Goal: Information Seeking & Learning: Learn about a topic

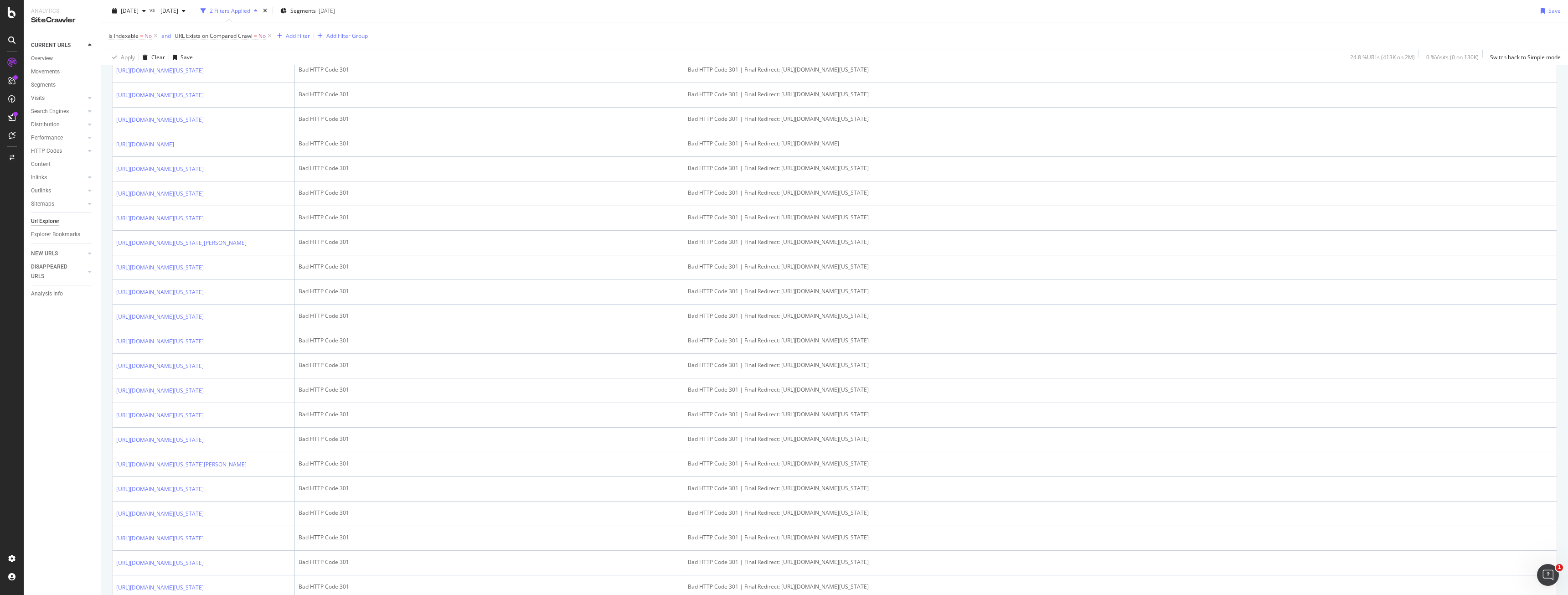
scroll to position [1298, 0]
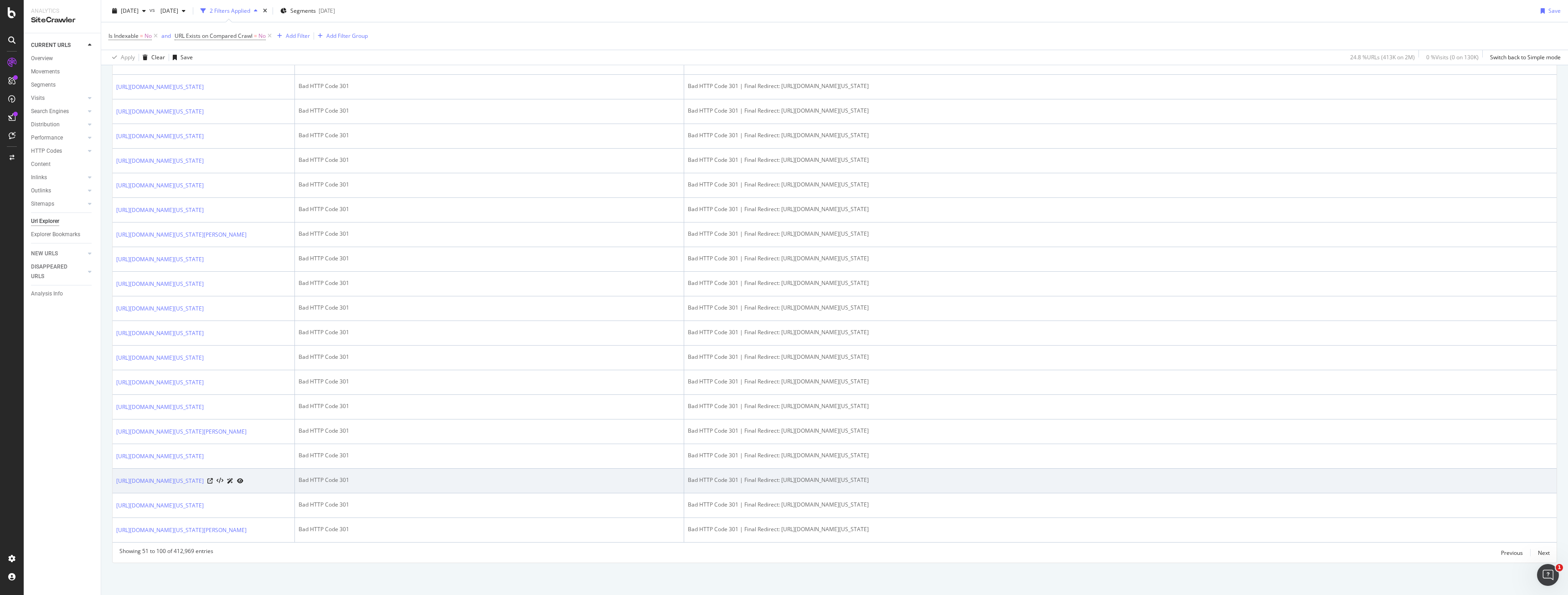
drag, startPoint x: 984, startPoint y: 464, endPoint x: 780, endPoint y: 460, distance: 204.0
click at [780, 469] on td "Bad HTTP Code 301 | Final Redirect: https://www.bark.com/en/us/dj-hire/alabama/" at bounding box center [1120, 481] width 872 height 25
copy div "https://www.bark.com/en/us/dj-hire/alabama/"
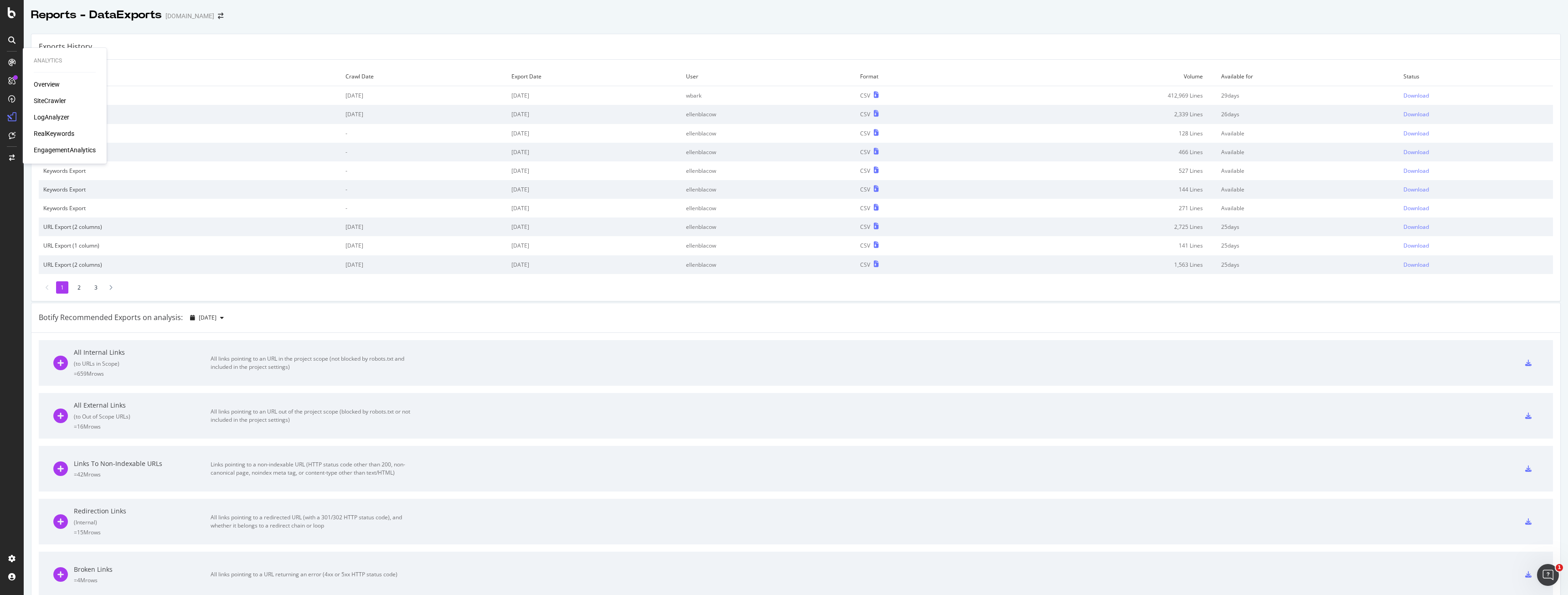
click at [42, 95] on div "Overview SiteCrawler LogAnalyzer RealKeywords EngagementAnalytics" at bounding box center [64, 117] width 62 height 75
click at [43, 98] on div "SiteCrawler" at bounding box center [49, 101] width 33 height 9
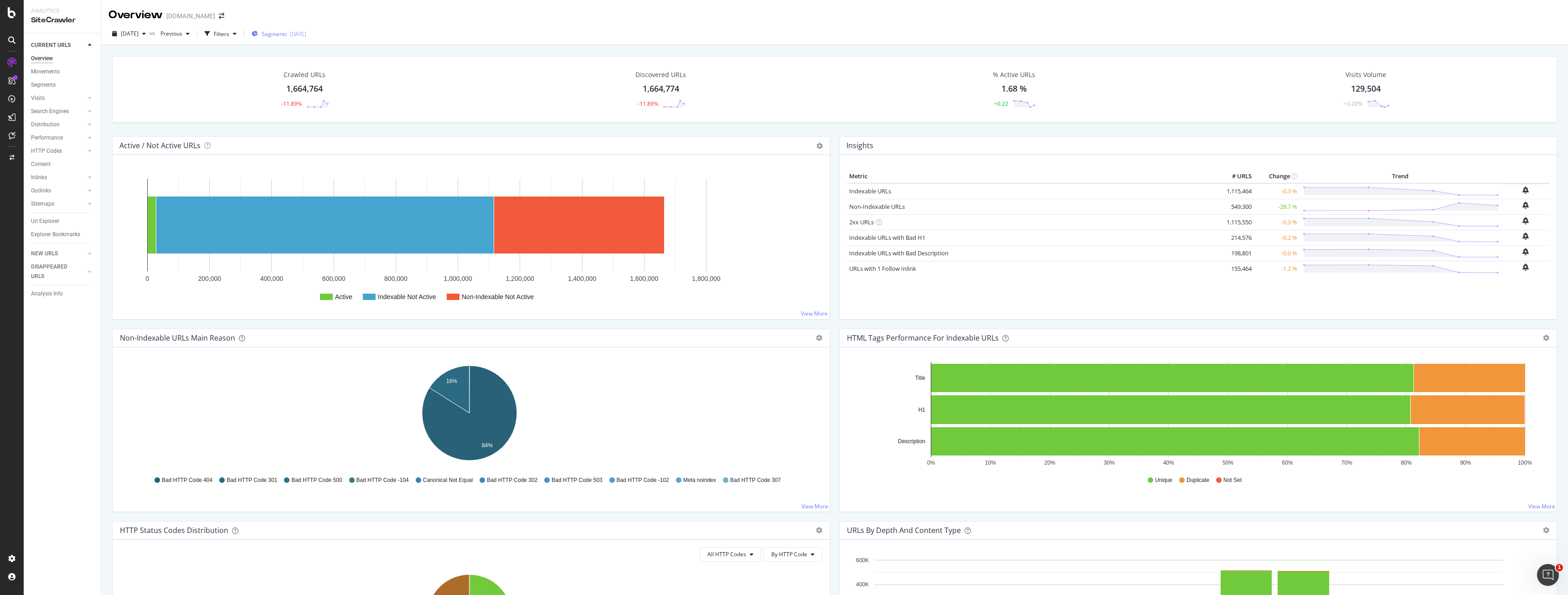
click at [306, 35] on div "Segments [DATE]" at bounding box center [278, 33] width 54 height 8
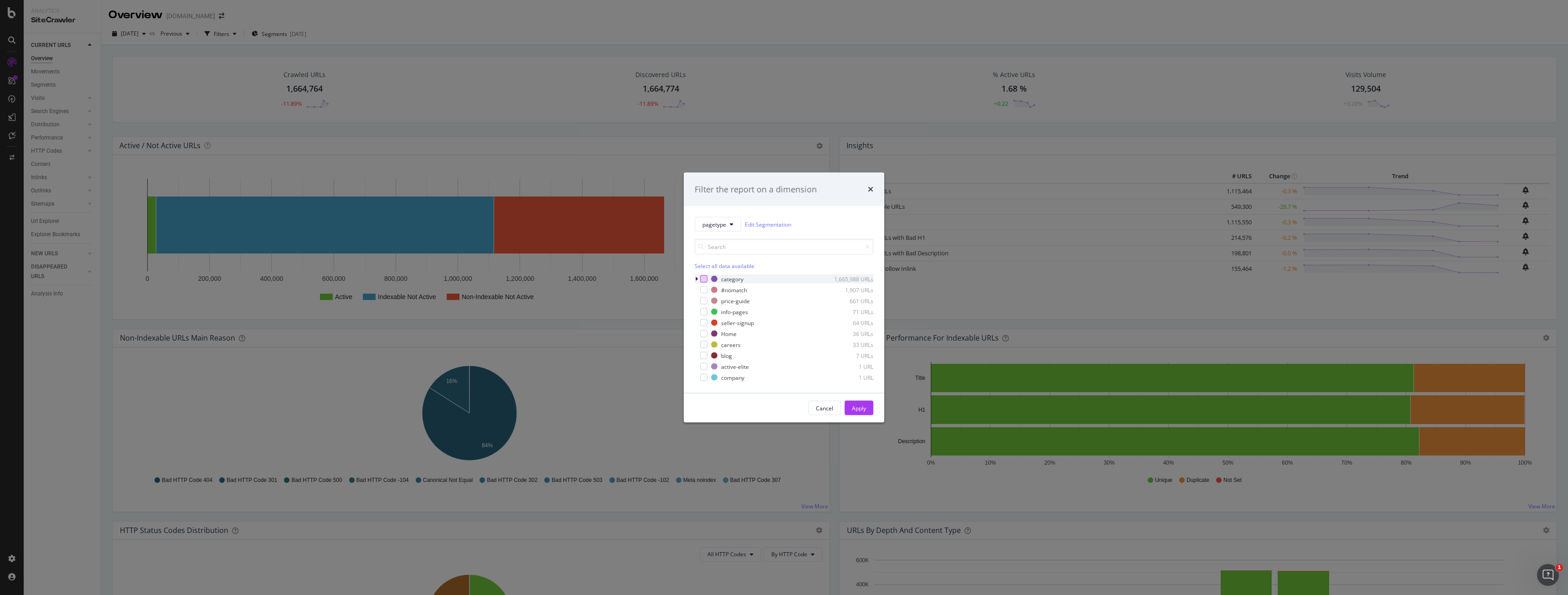
click at [702, 279] on div "modal" at bounding box center [703, 279] width 7 height 7
click at [855, 409] on div "Apply" at bounding box center [858, 408] width 14 height 8
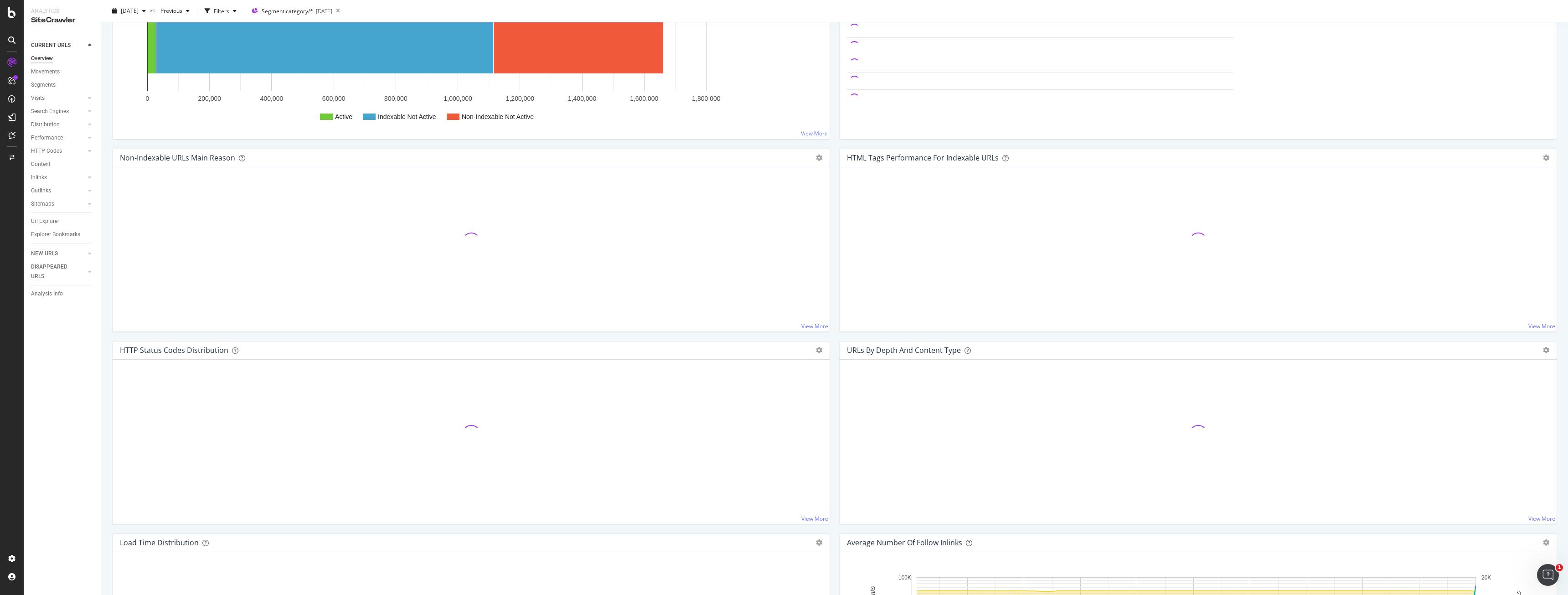
scroll to position [319, 0]
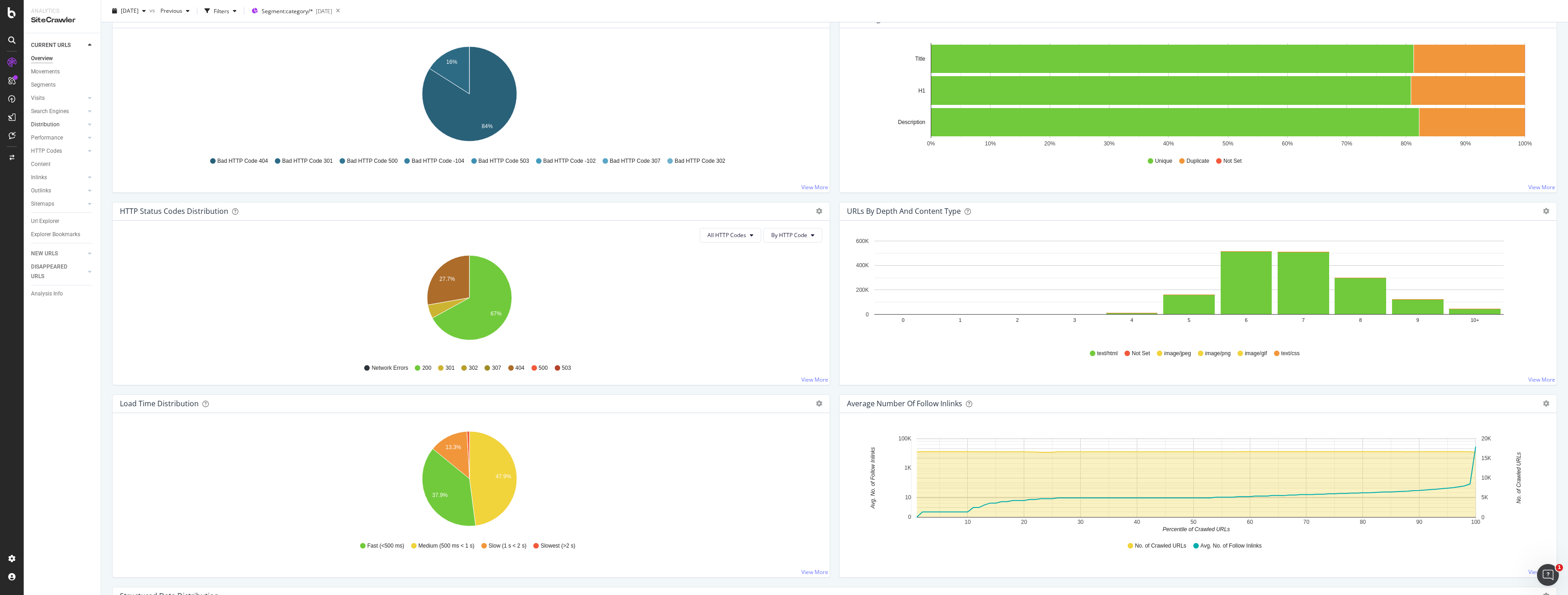
click at [59, 128] on link "Distribution" at bounding box center [58, 124] width 54 height 9
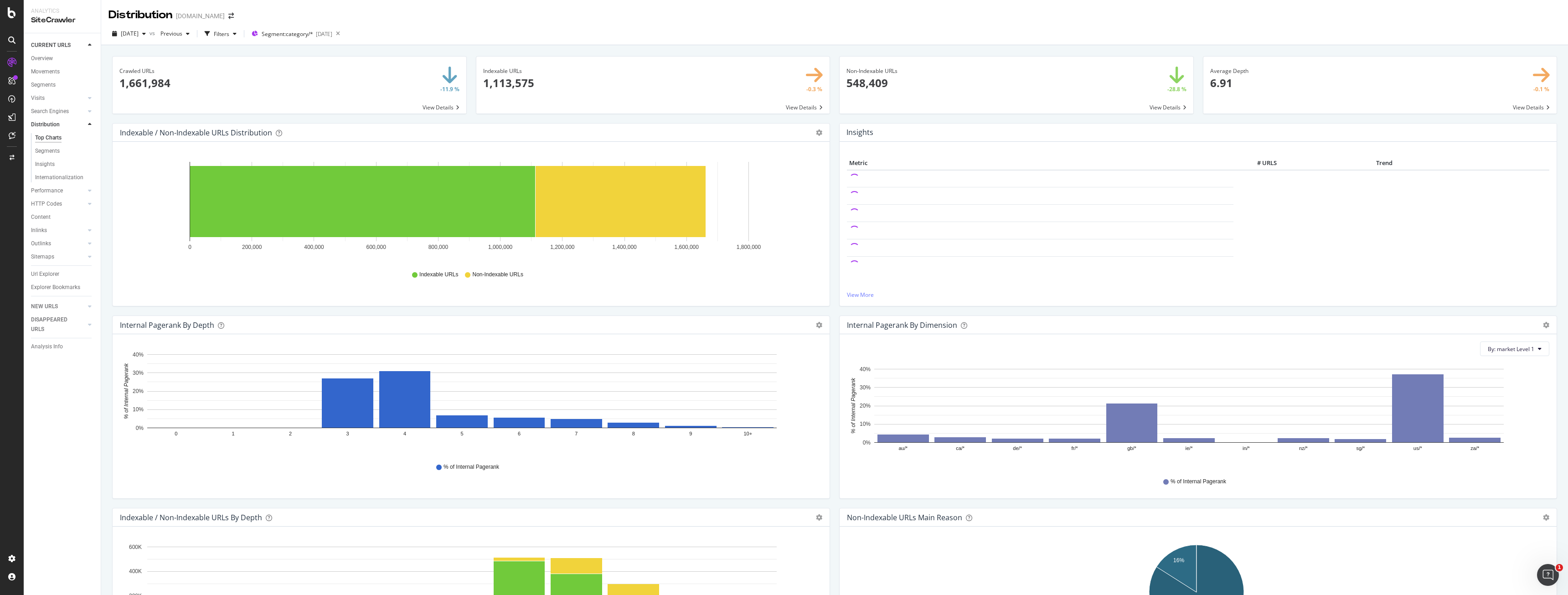
click at [211, 472] on div "% of Internal Pagerank" at bounding box center [471, 467] width 693 height 20
click at [53, 165] on div "Insights" at bounding box center [44, 164] width 20 height 9
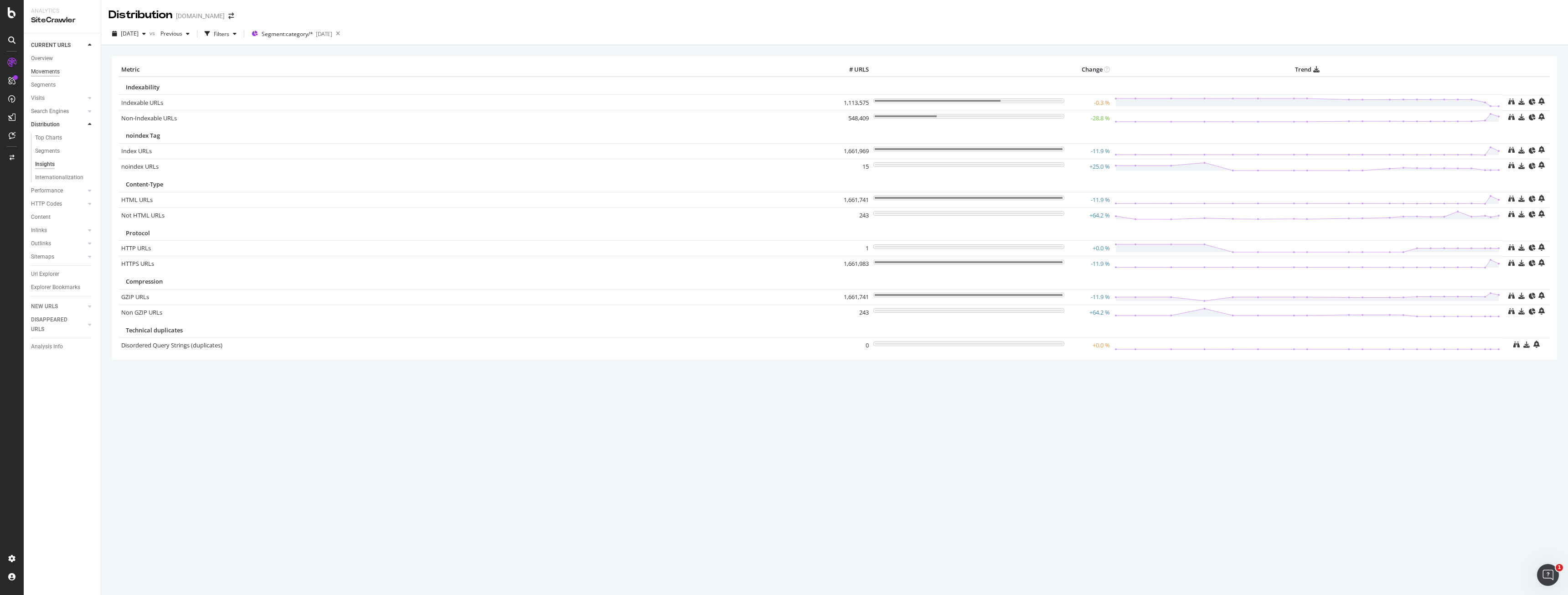
click at [44, 74] on div "Movements" at bounding box center [46, 71] width 29 height 9
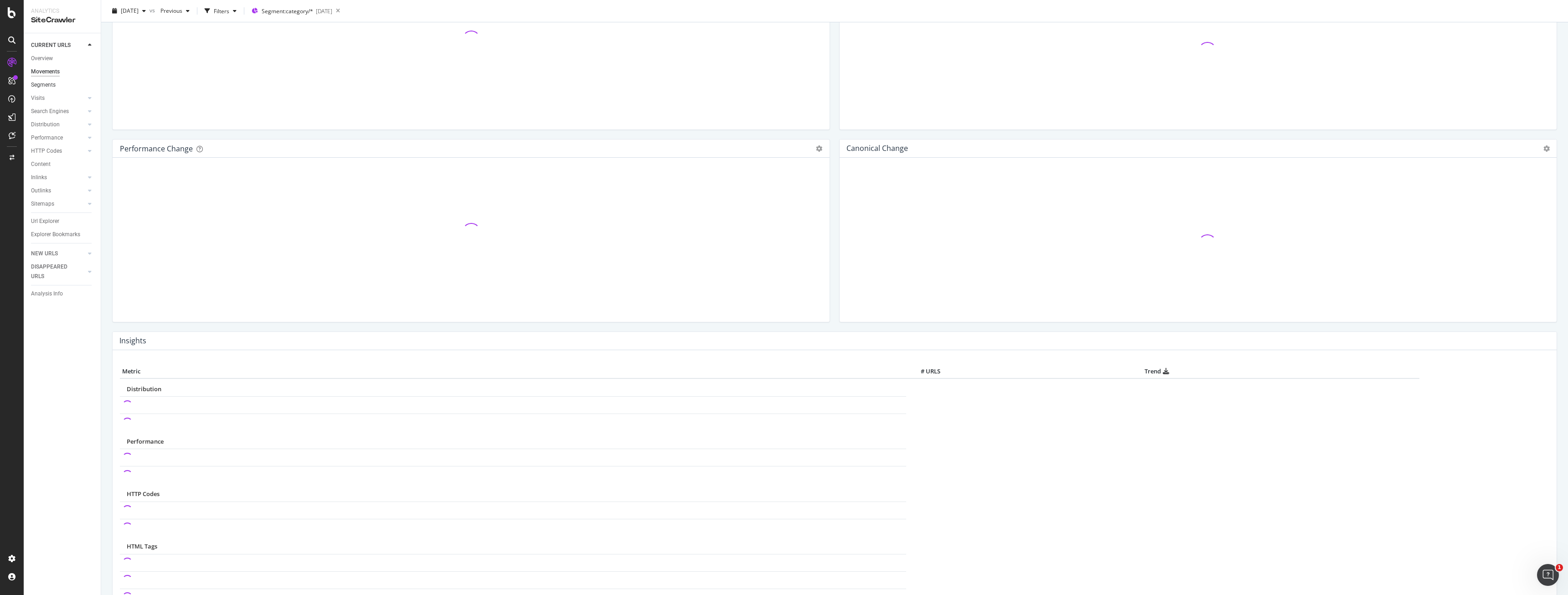
scroll to position [94, 0]
click at [54, 121] on div "Distribution" at bounding box center [46, 124] width 29 height 9
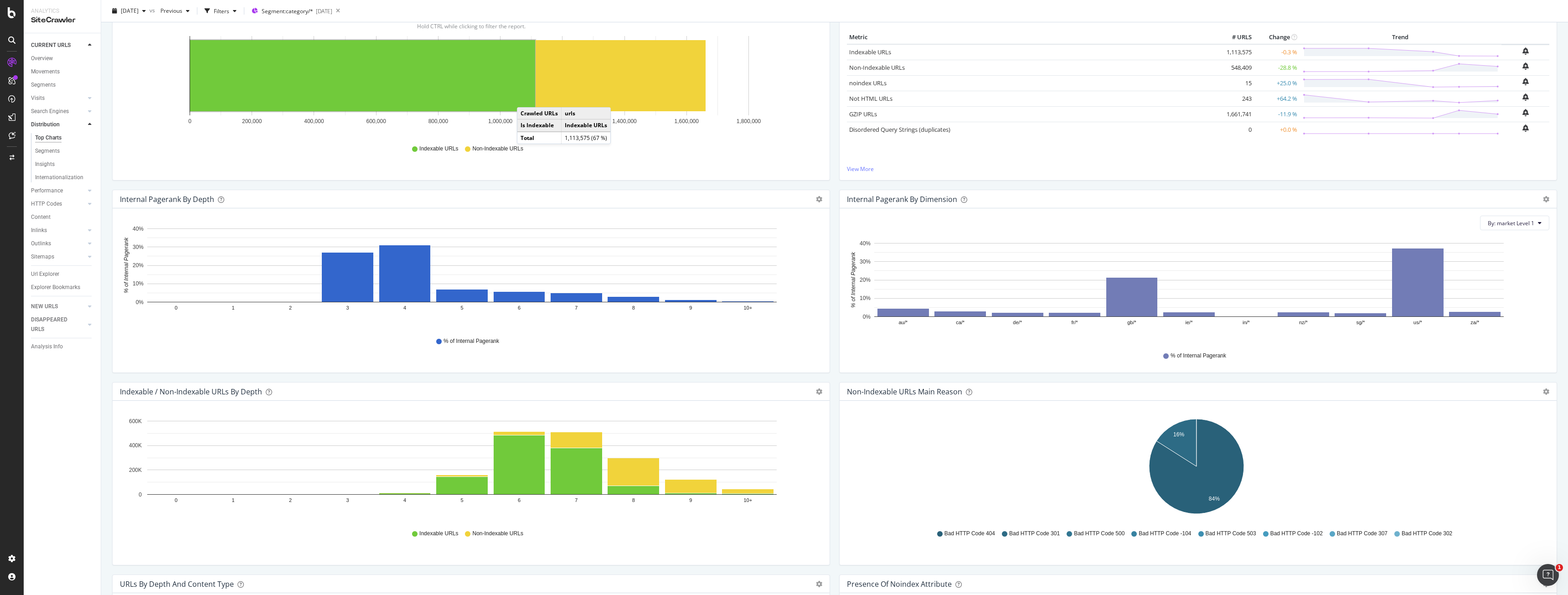
scroll to position [182, 0]
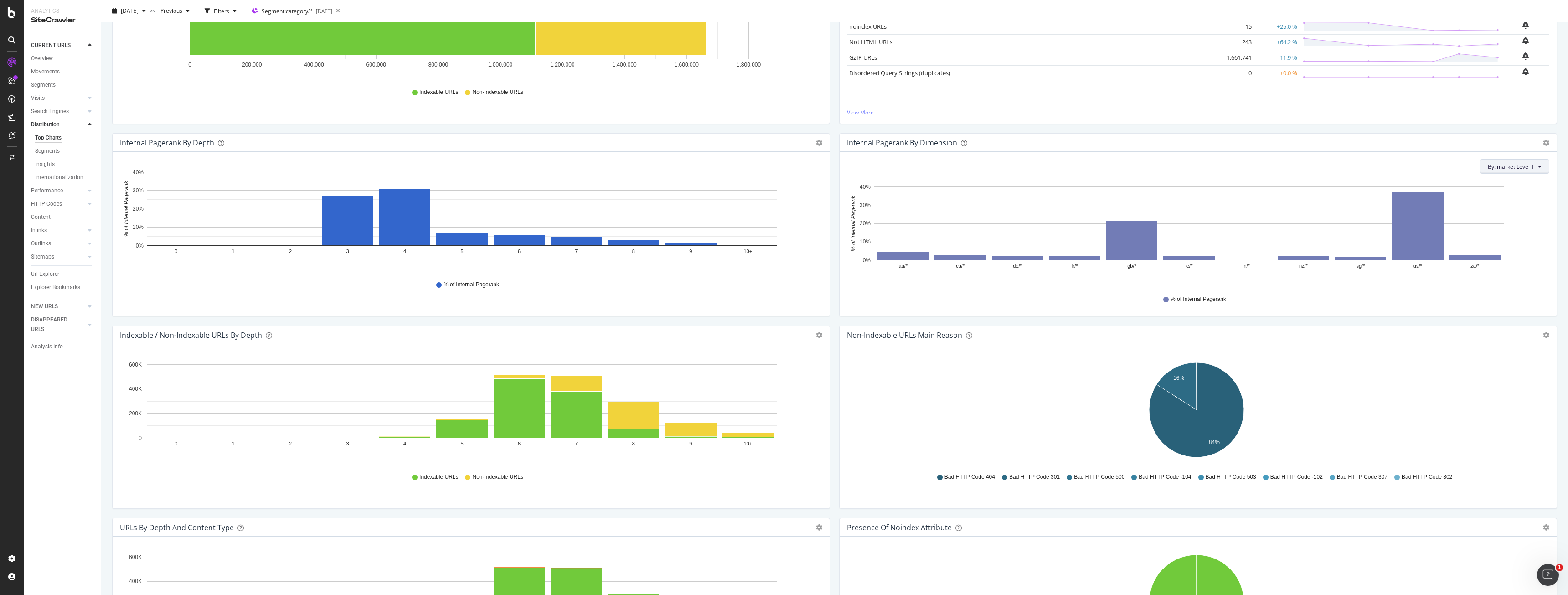
click at [1501, 167] on span "By: market Level 1" at bounding box center [1511, 166] width 46 height 8
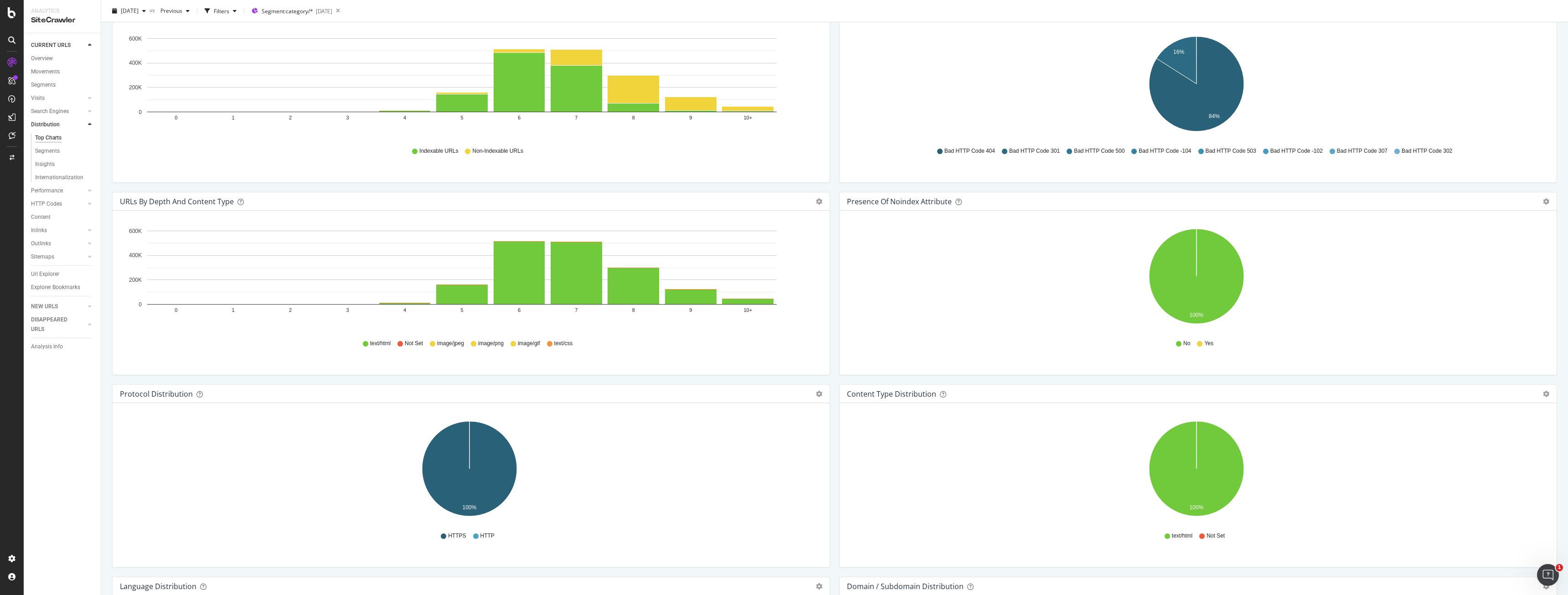
scroll to position [593, 0]
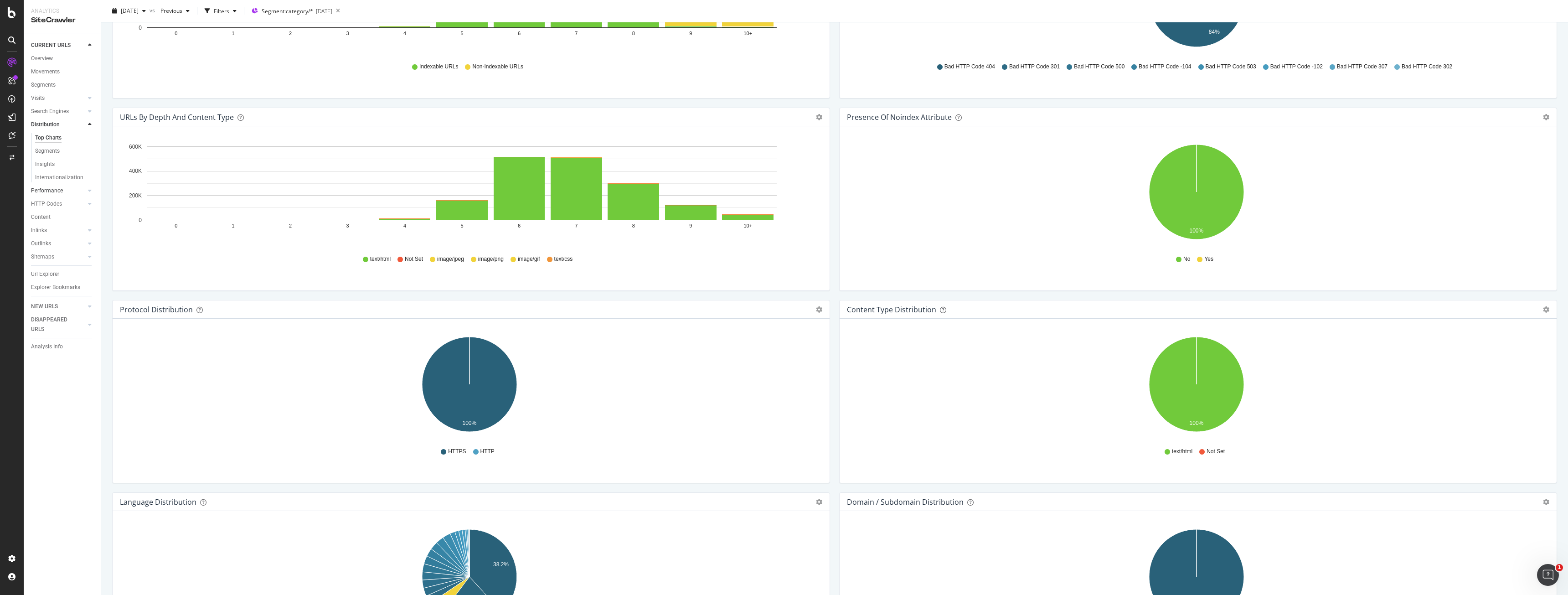
click at [73, 188] on link "Performance" at bounding box center [58, 190] width 54 height 9
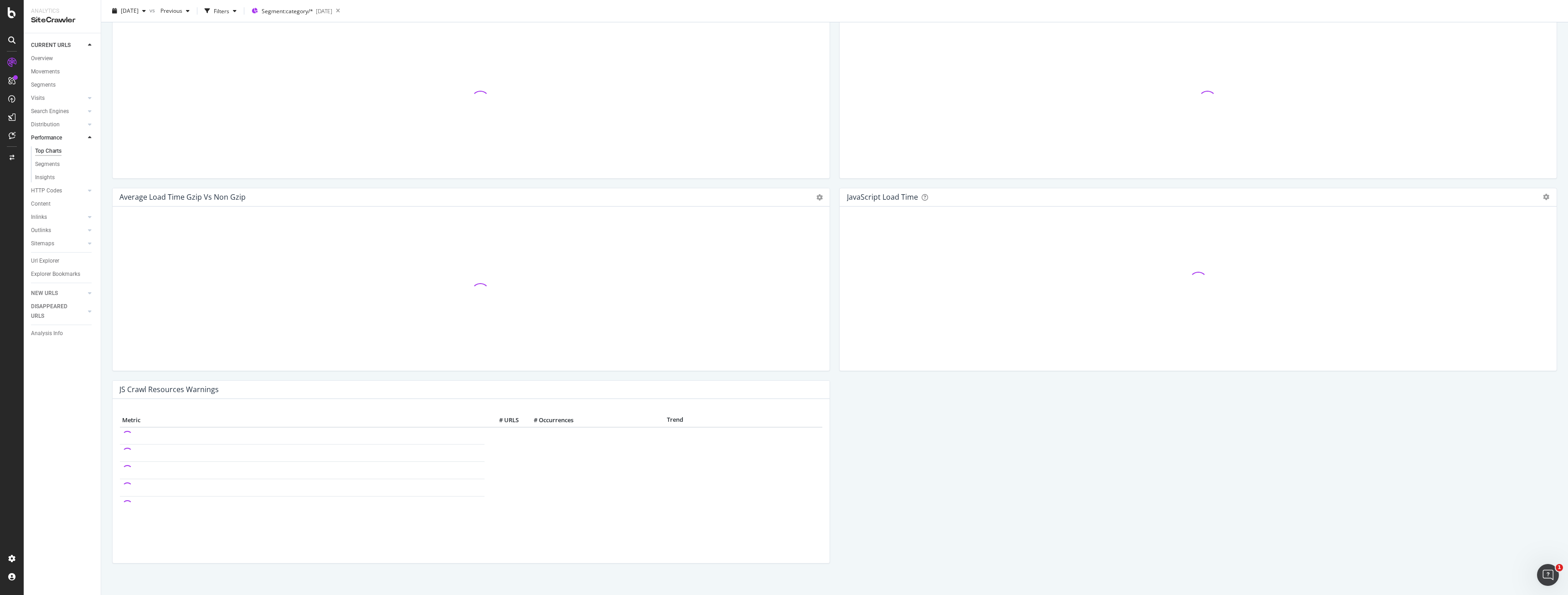
scroll to position [550, 0]
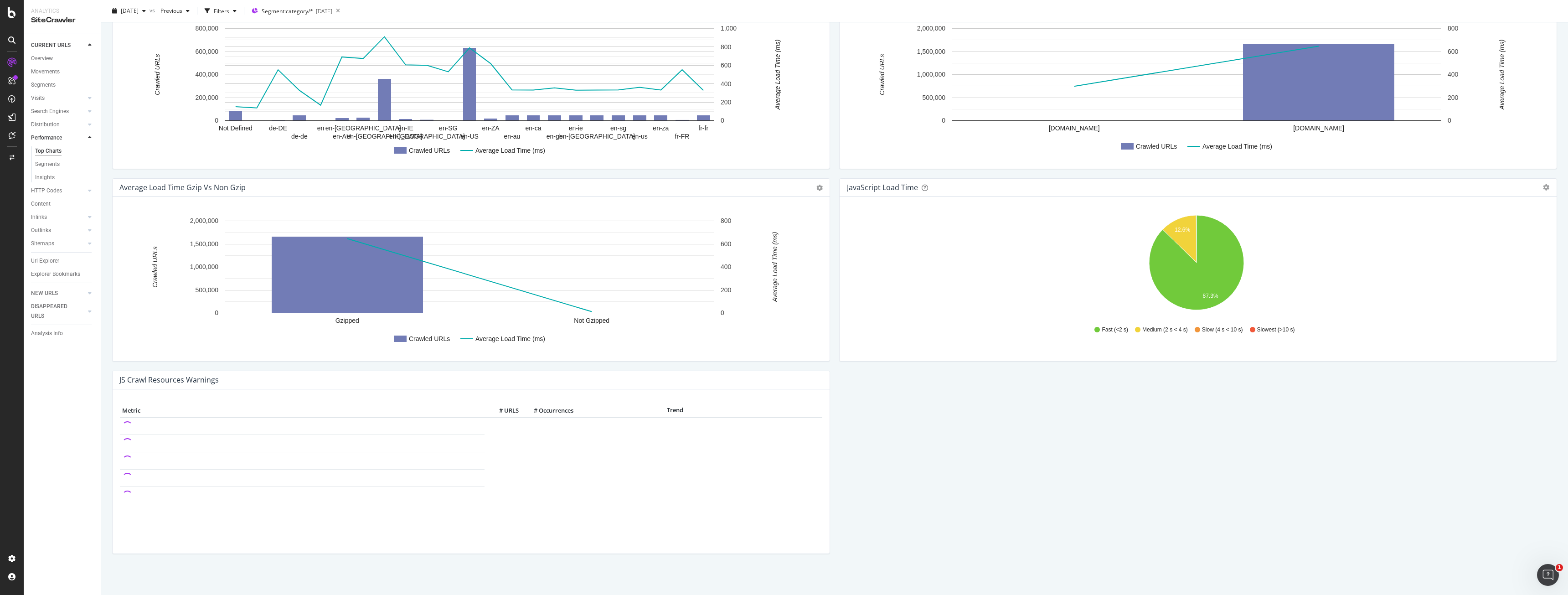
click at [46, 51] on div "CURRENT URLS" at bounding box center [66, 45] width 70 height 13
click at [46, 54] on div "Overview" at bounding box center [42, 58] width 22 height 9
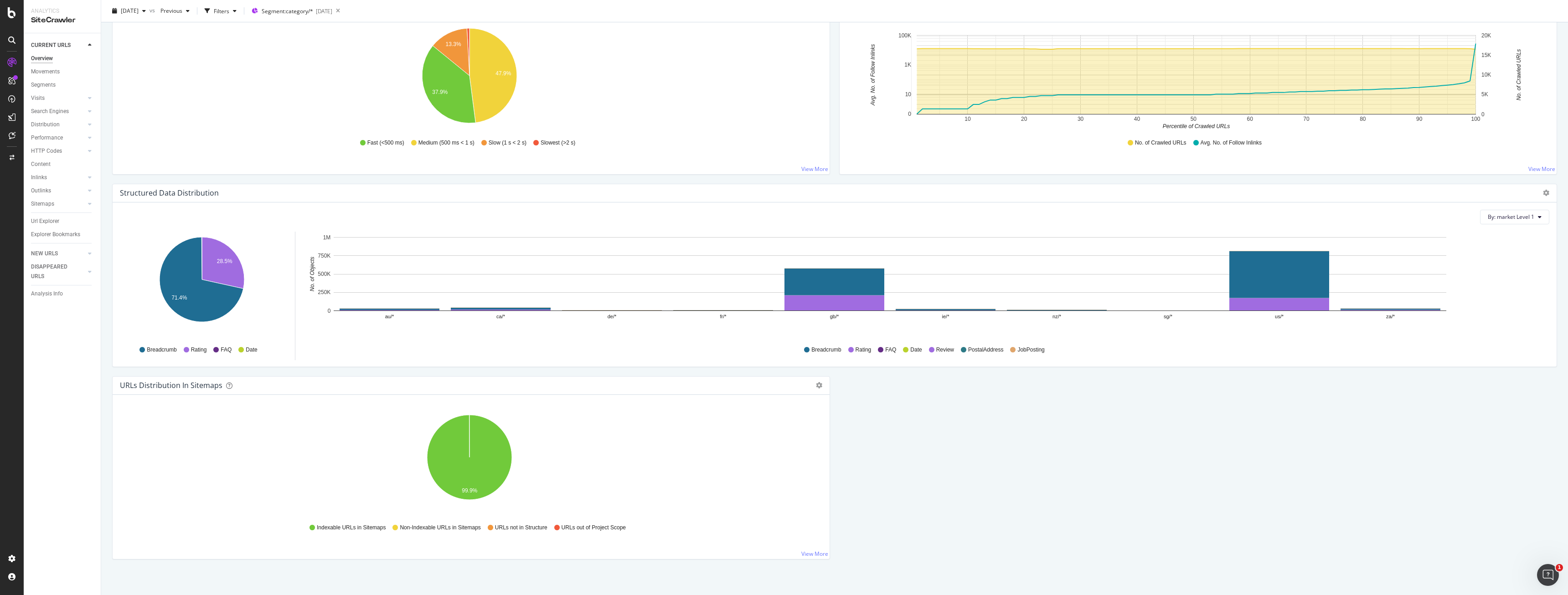
scroll to position [728, 0]
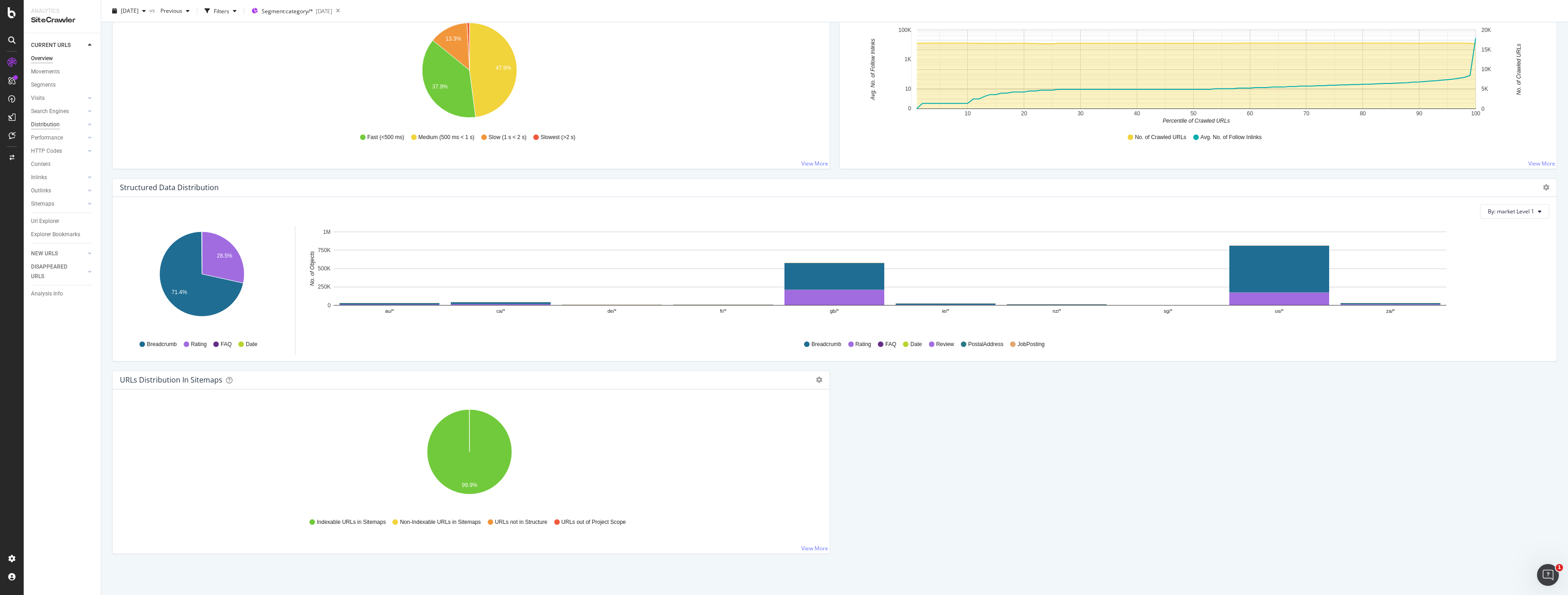
click at [46, 126] on div "Distribution" at bounding box center [46, 124] width 29 height 9
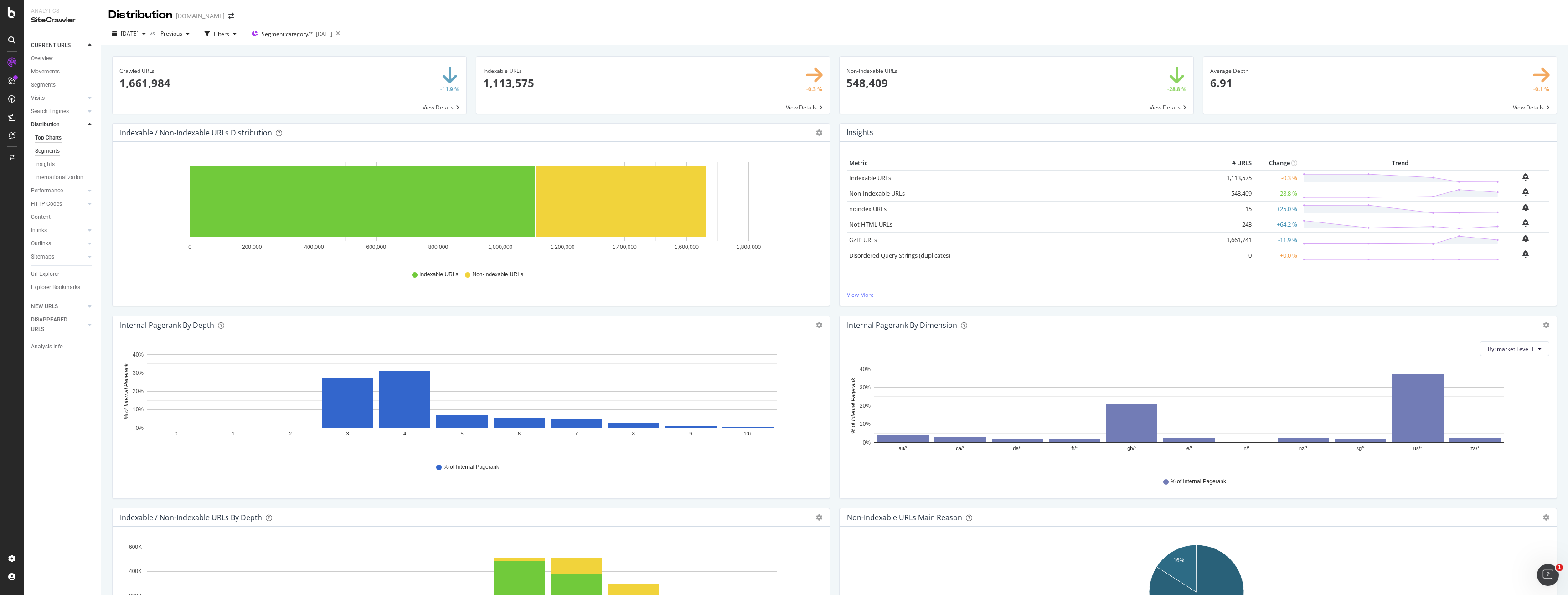
click at [49, 151] on div "Segments" at bounding box center [47, 151] width 25 height 9
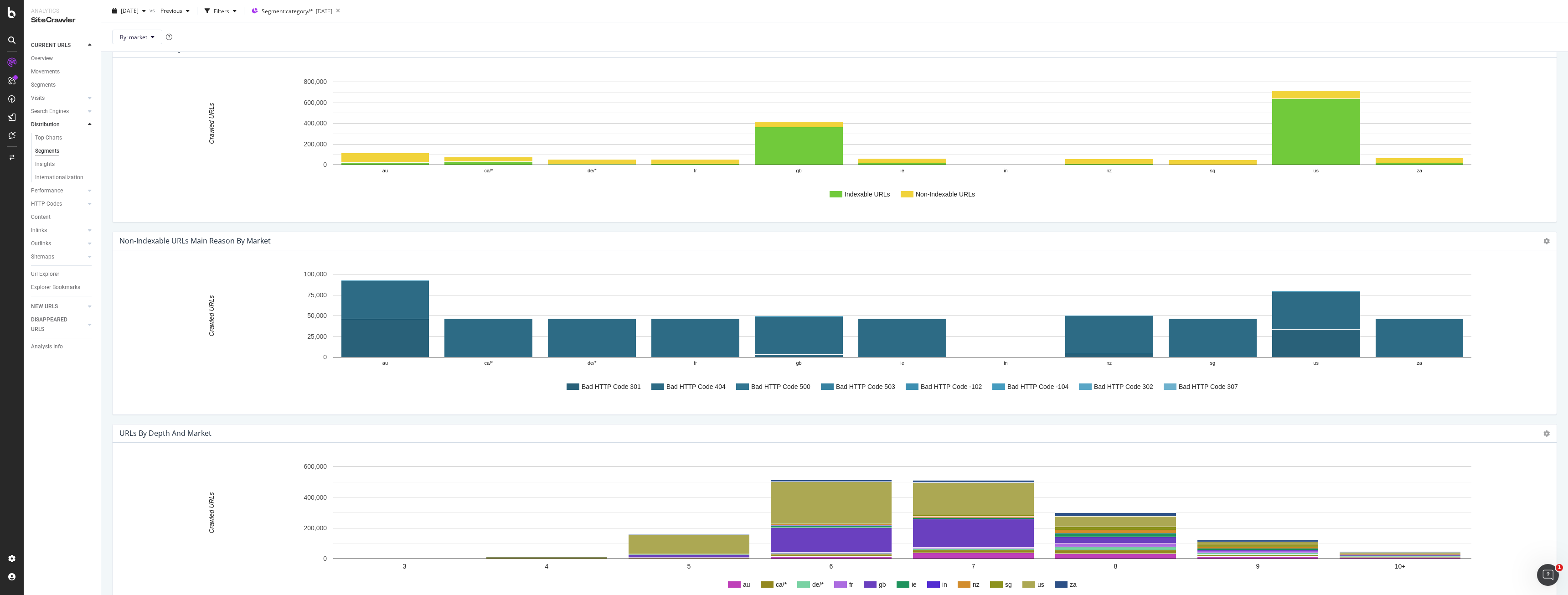
scroll to position [292, 0]
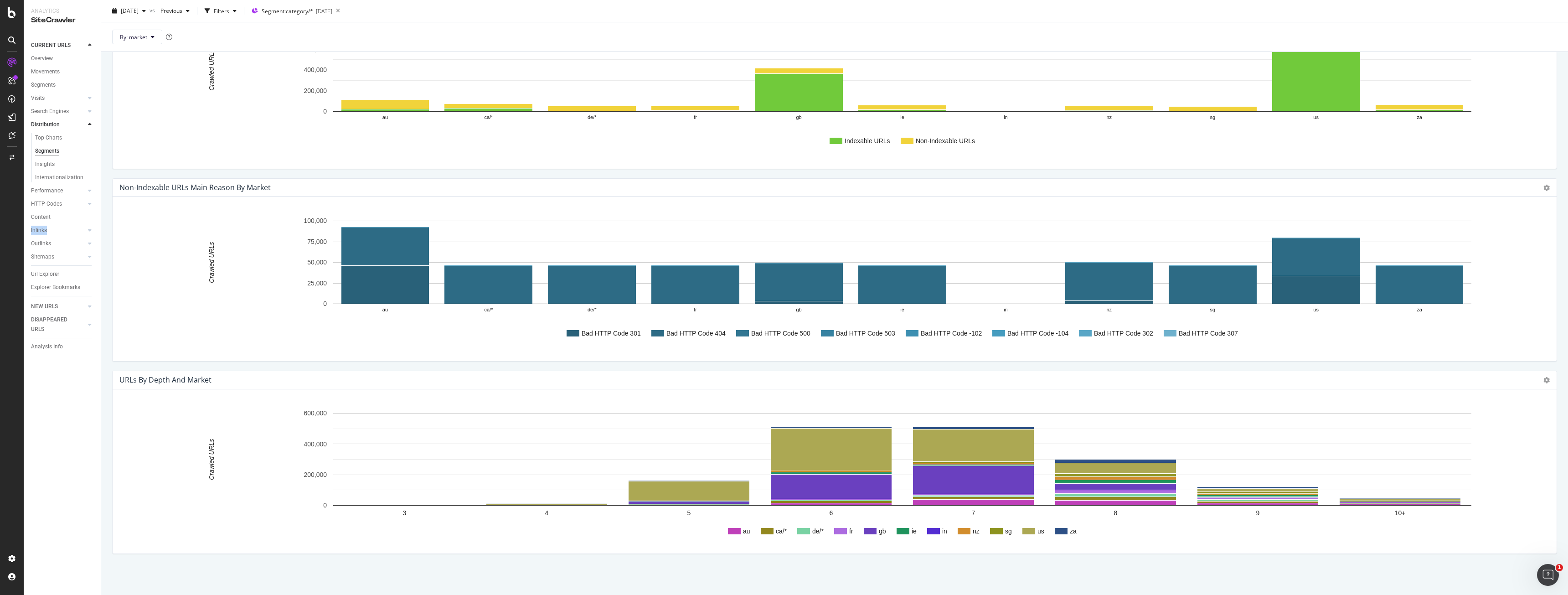
click at [70, 223] on div "Overview Movements Segments Visits Analysis Orphan URLs Search Engines Top Char…" at bounding box center [66, 176] width 70 height 248
click at [48, 231] on link "Inlinks" at bounding box center [58, 230] width 54 height 9
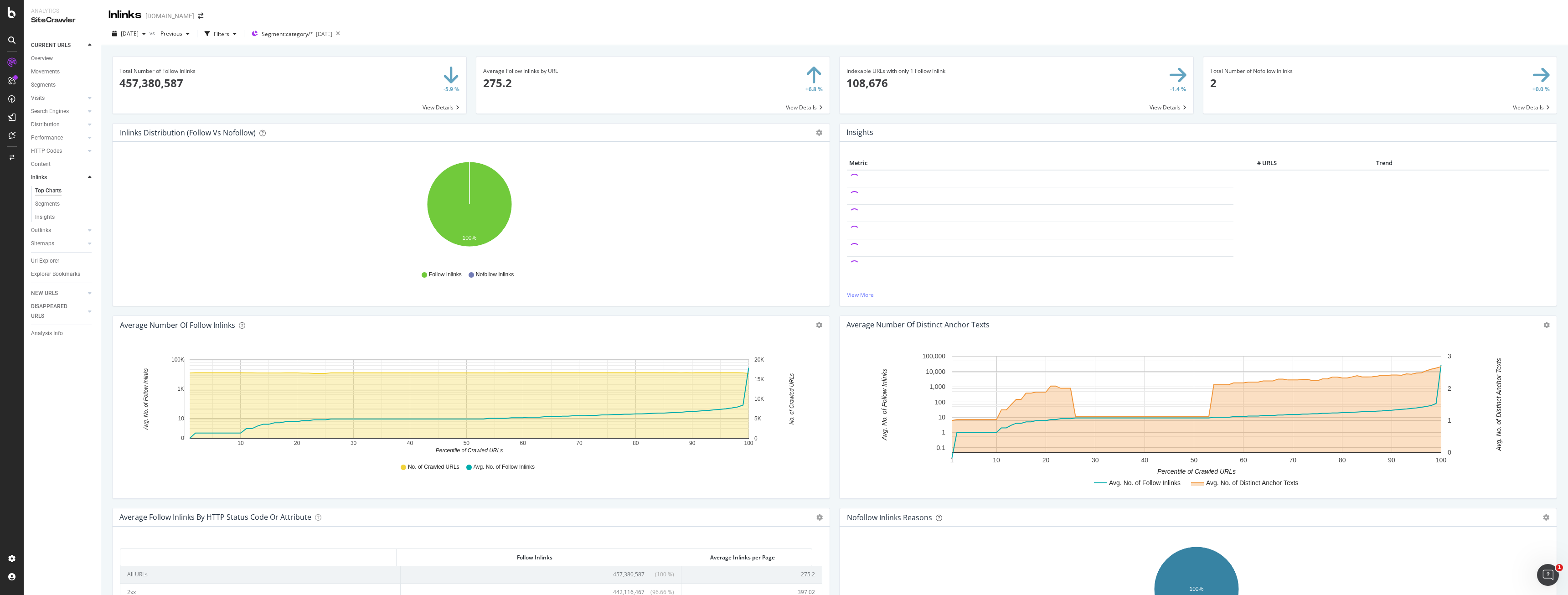
click at [54, 209] on div "Segments" at bounding box center [66, 204] width 70 height 13
click at [54, 208] on div "Segments" at bounding box center [47, 204] width 25 height 9
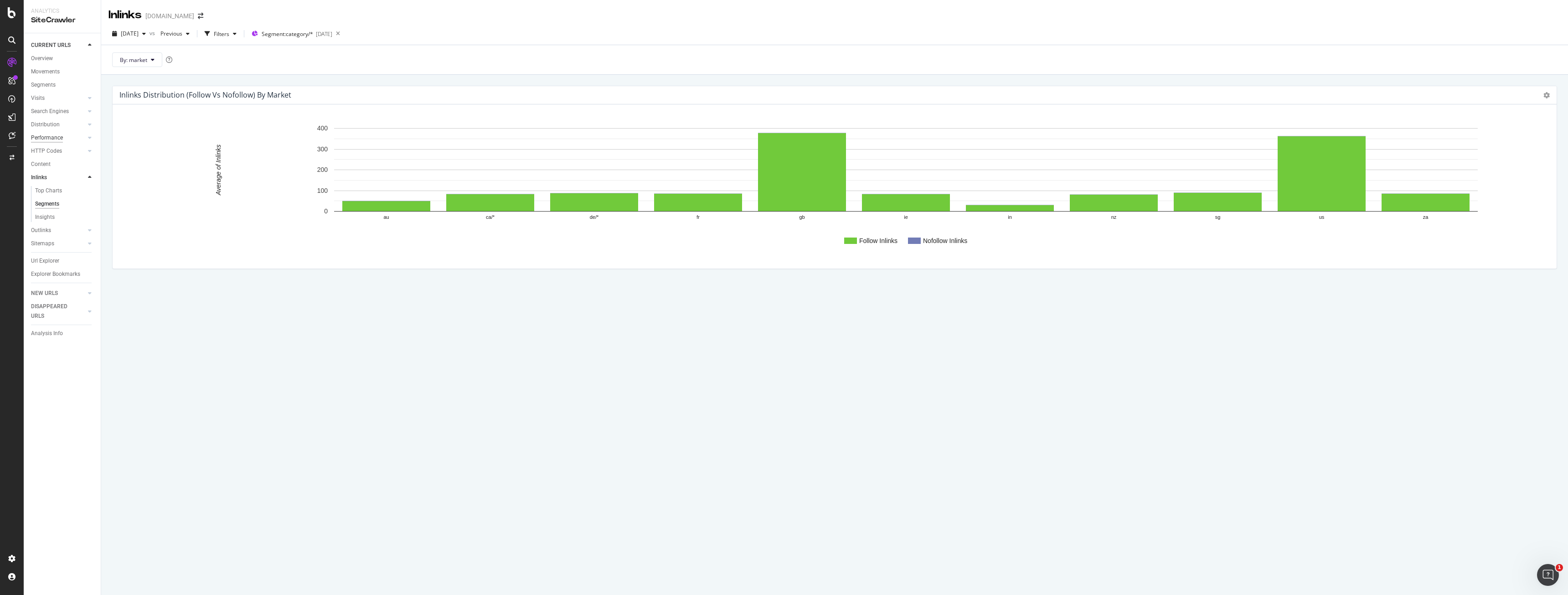
click at [58, 136] on div "Performance" at bounding box center [47, 137] width 32 height 9
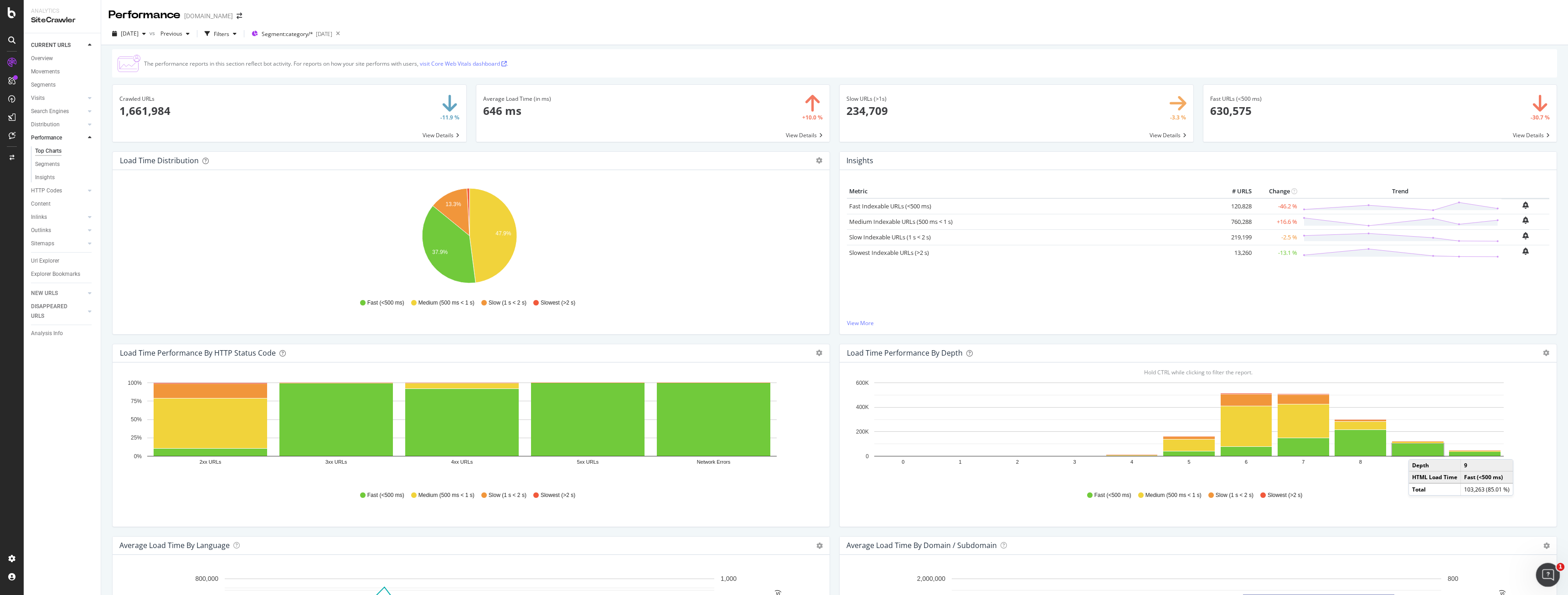
click at [1551, 573] on icon "Open Intercom Messenger" at bounding box center [1546, 573] width 15 height 15
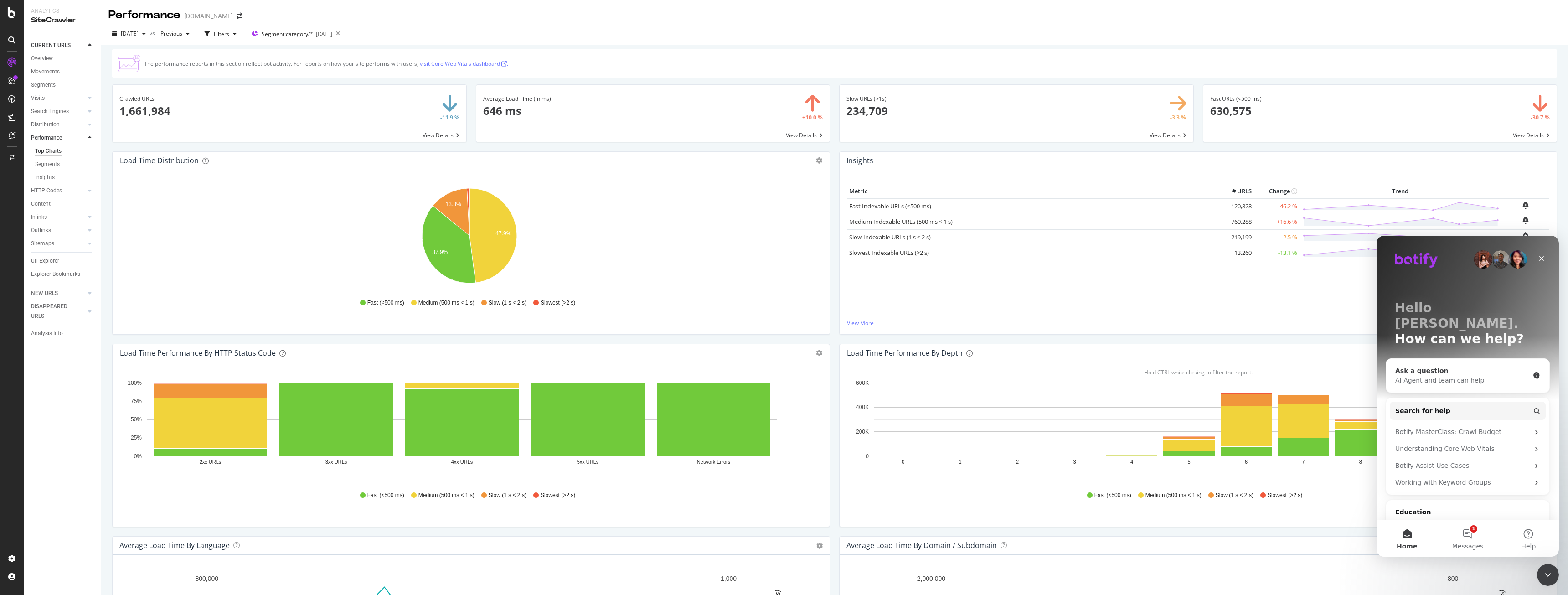
click at [1431, 366] on div "Ask a question" at bounding box center [1461, 371] width 134 height 9
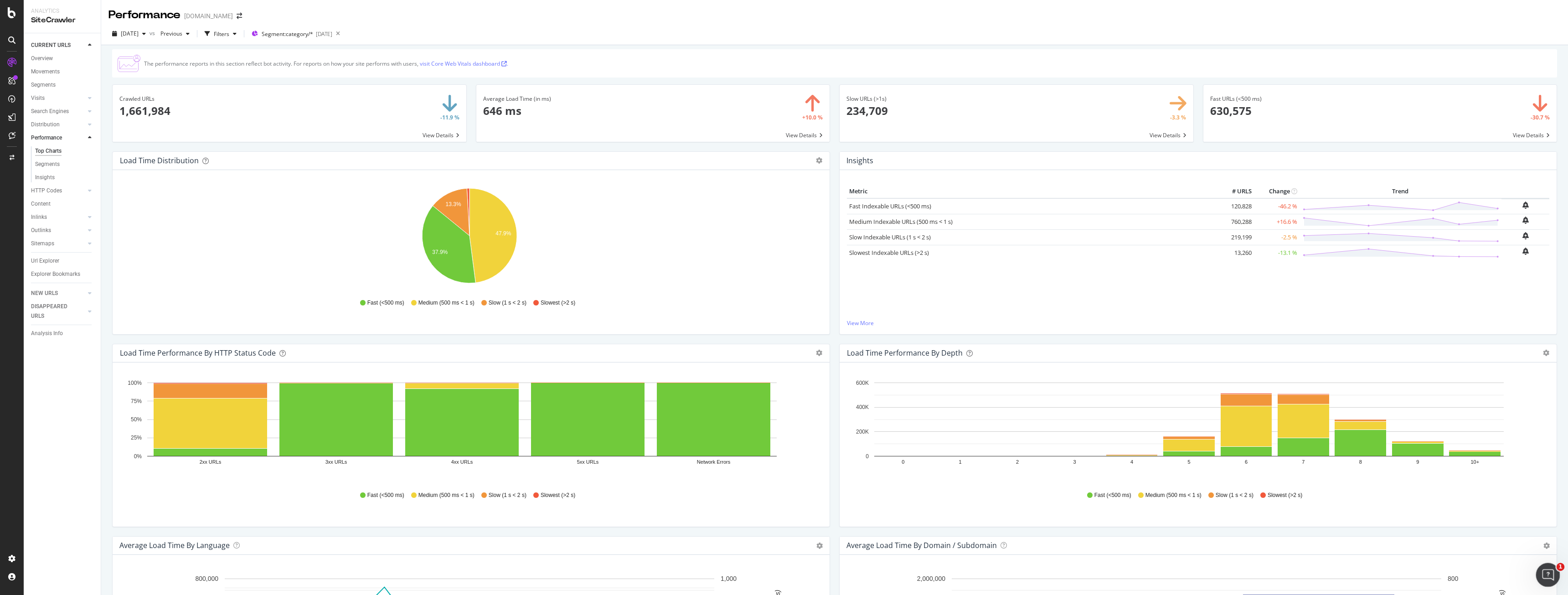
click at [1551, 585] on div "Open Intercom Messenger" at bounding box center [1546, 573] width 30 height 30
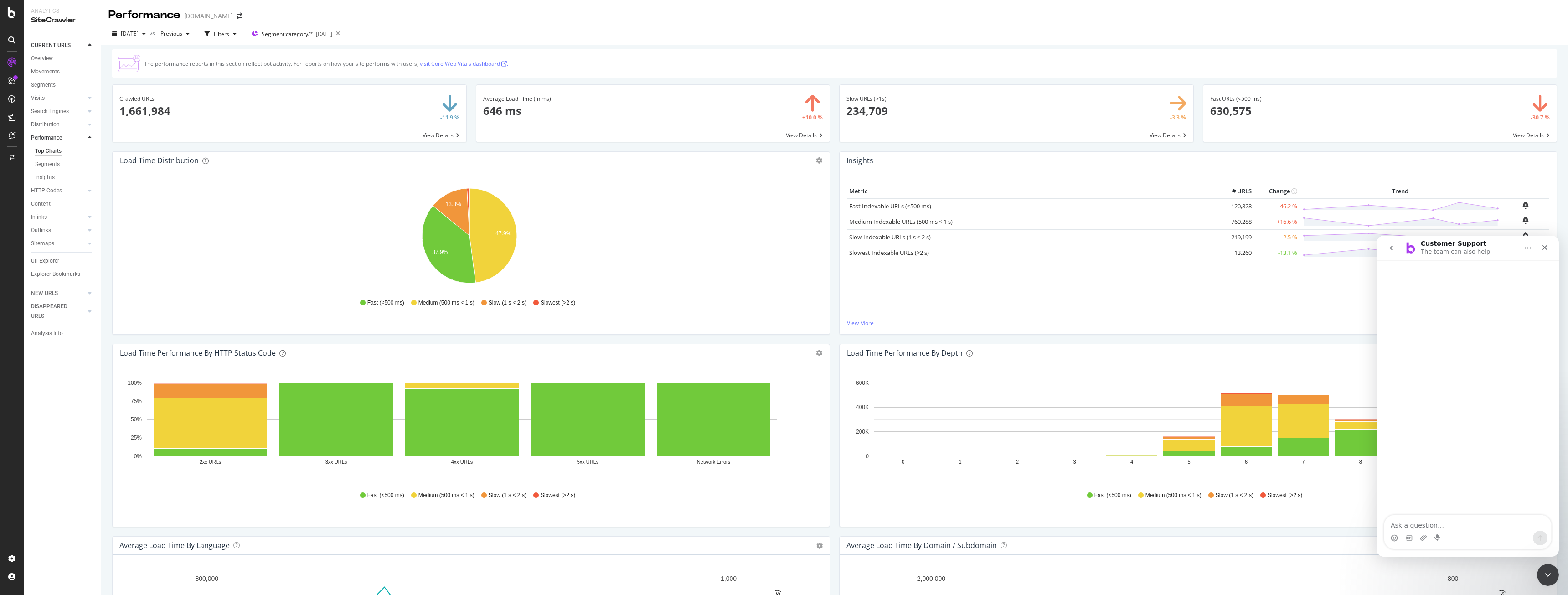
click at [1393, 251] on icon "go back" at bounding box center [1391, 248] width 7 height 7
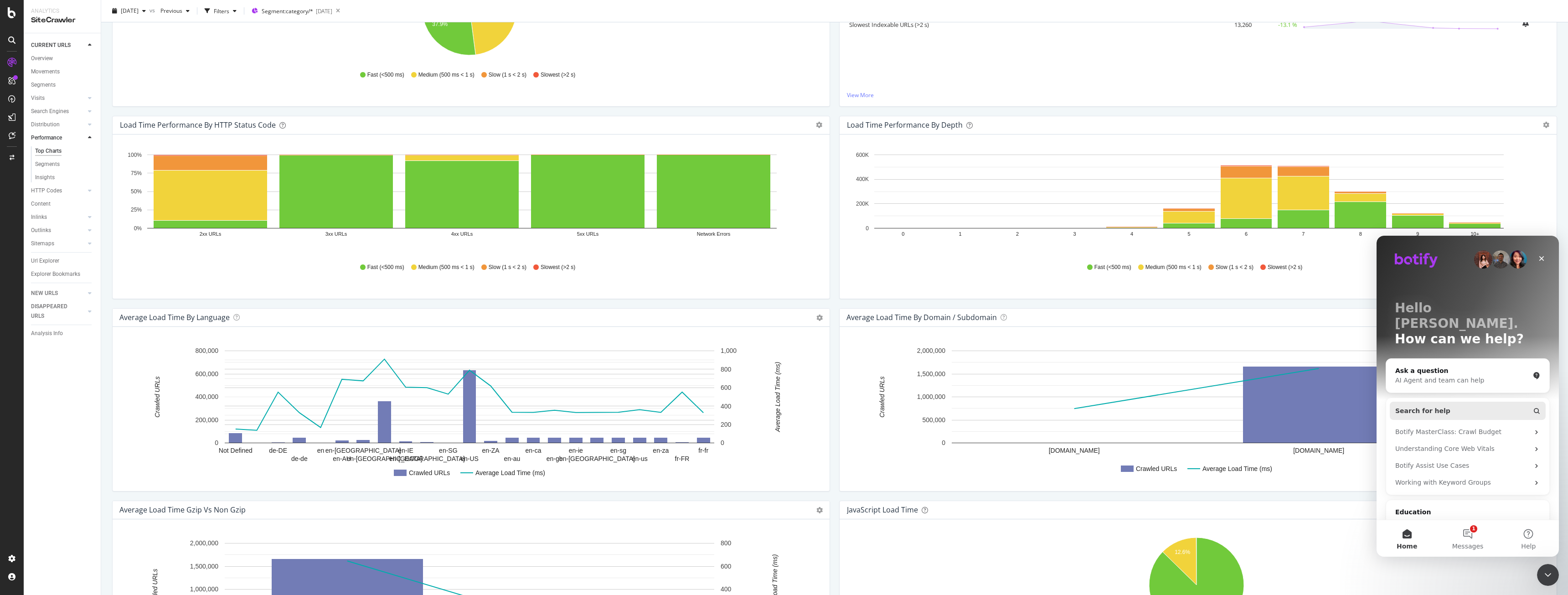
click at [1448, 402] on button "Search for help" at bounding box center [1467, 411] width 156 height 18
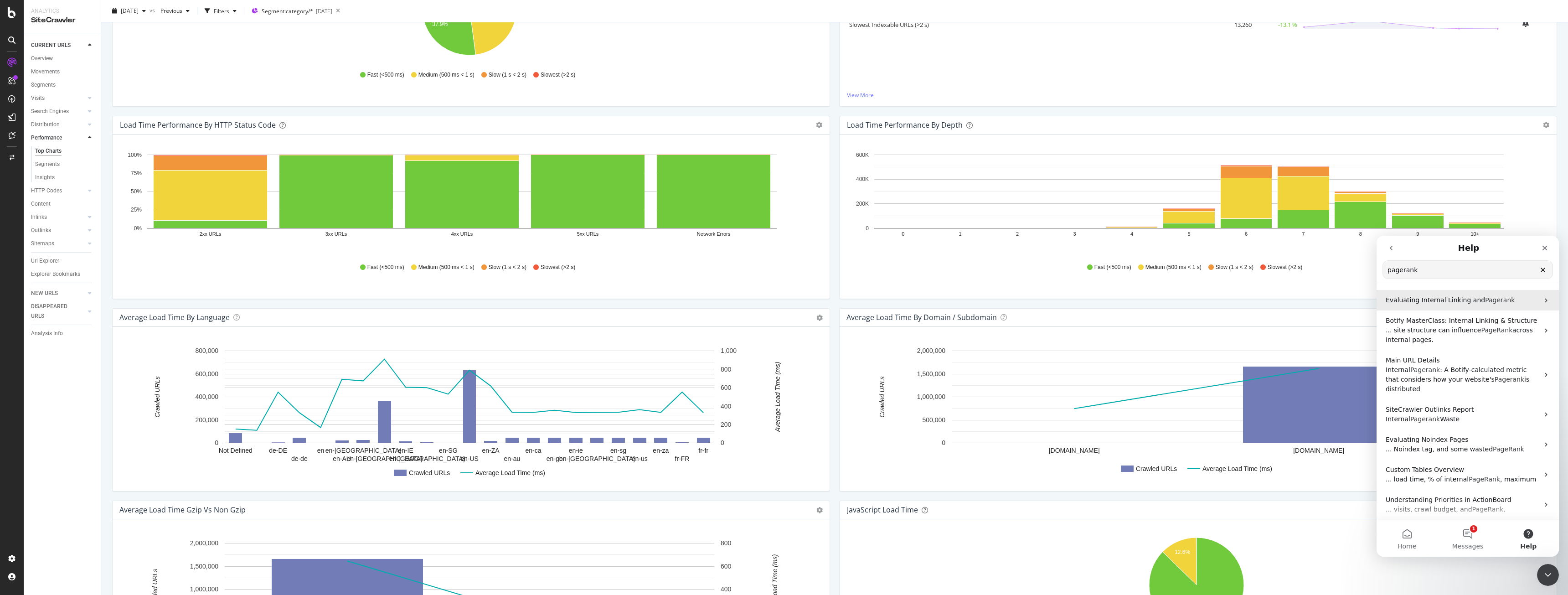
type input "pagerank"
click at [1445, 299] on span "Evaluating Internal Linking and" at bounding box center [1435, 300] width 99 height 7
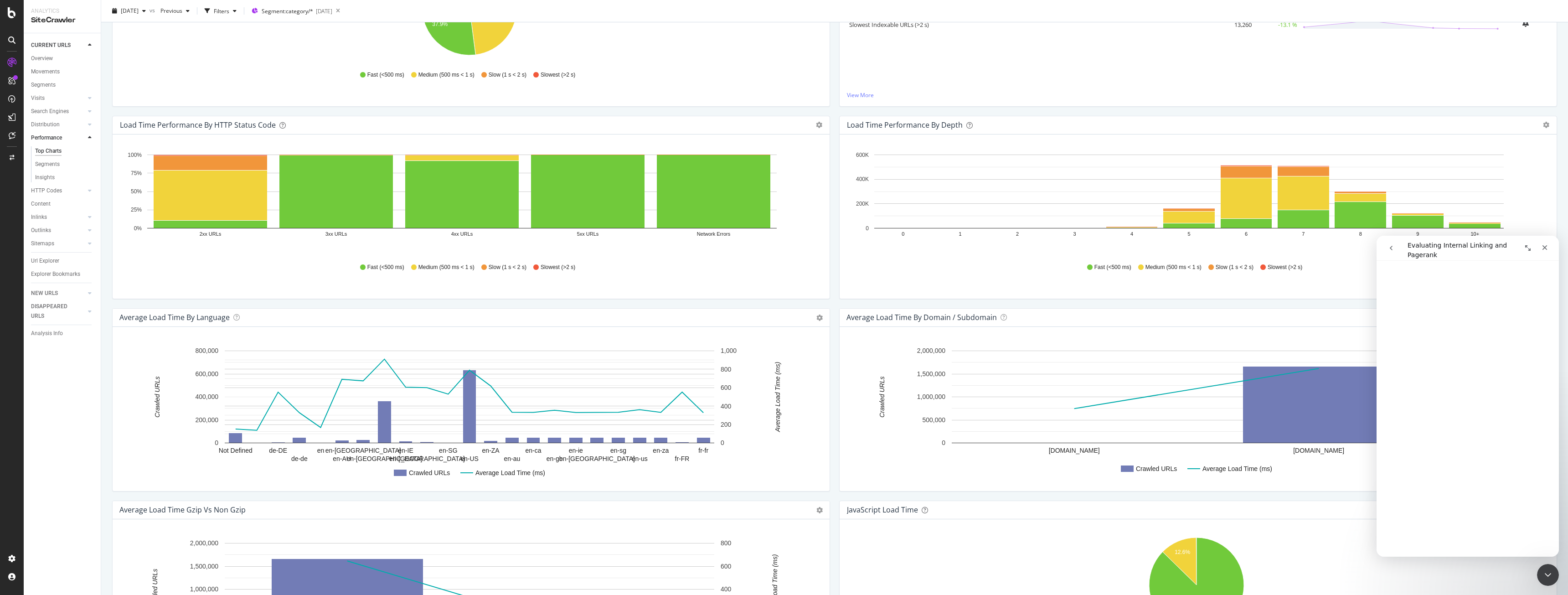
scroll to position [911, 0]
click at [1527, 252] on button "Expand window" at bounding box center [1527, 248] width 17 height 17
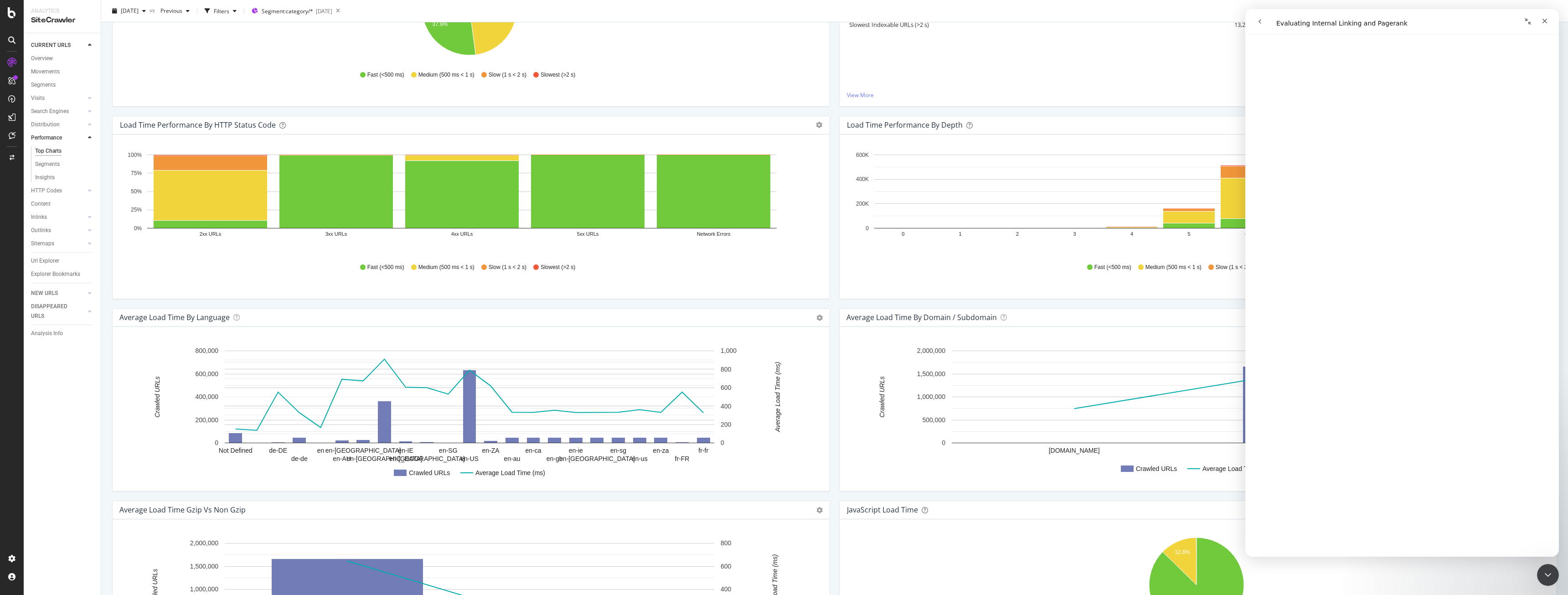
scroll to position [2815, 0]
click at [49, 126] on div "Distribution" at bounding box center [46, 124] width 29 height 9
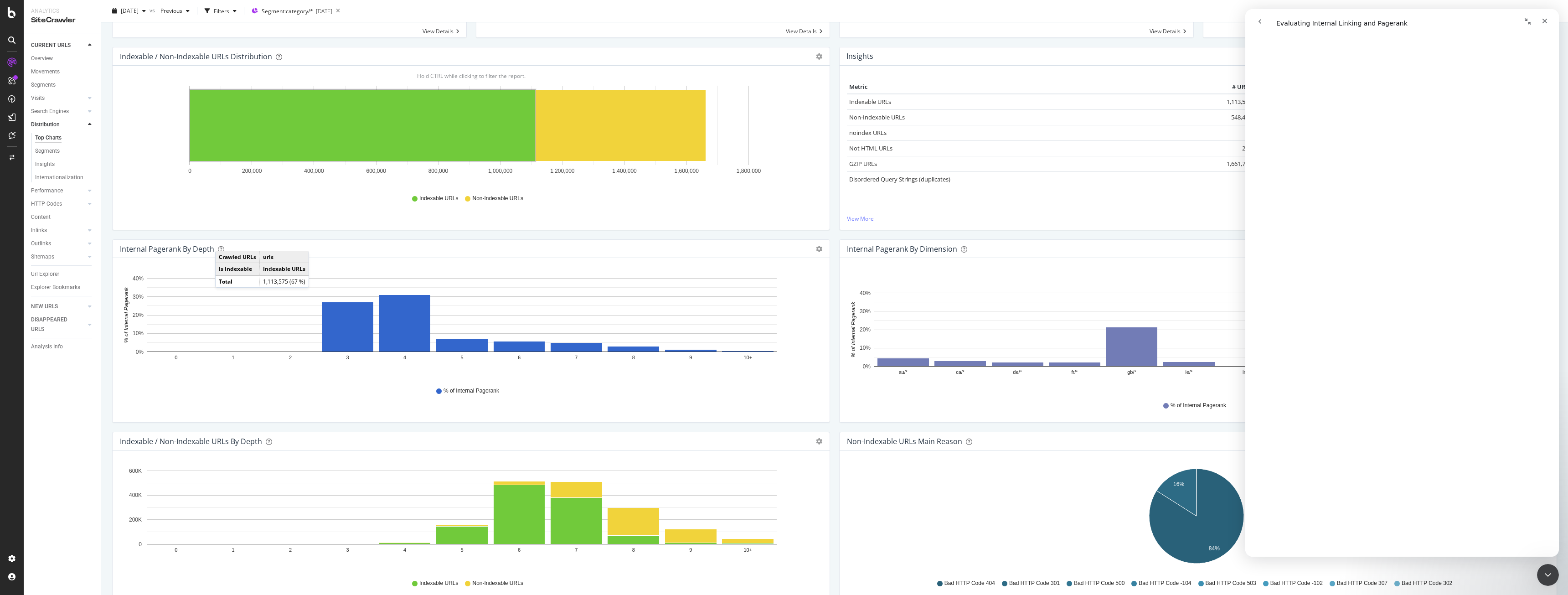
scroll to position [91, 0]
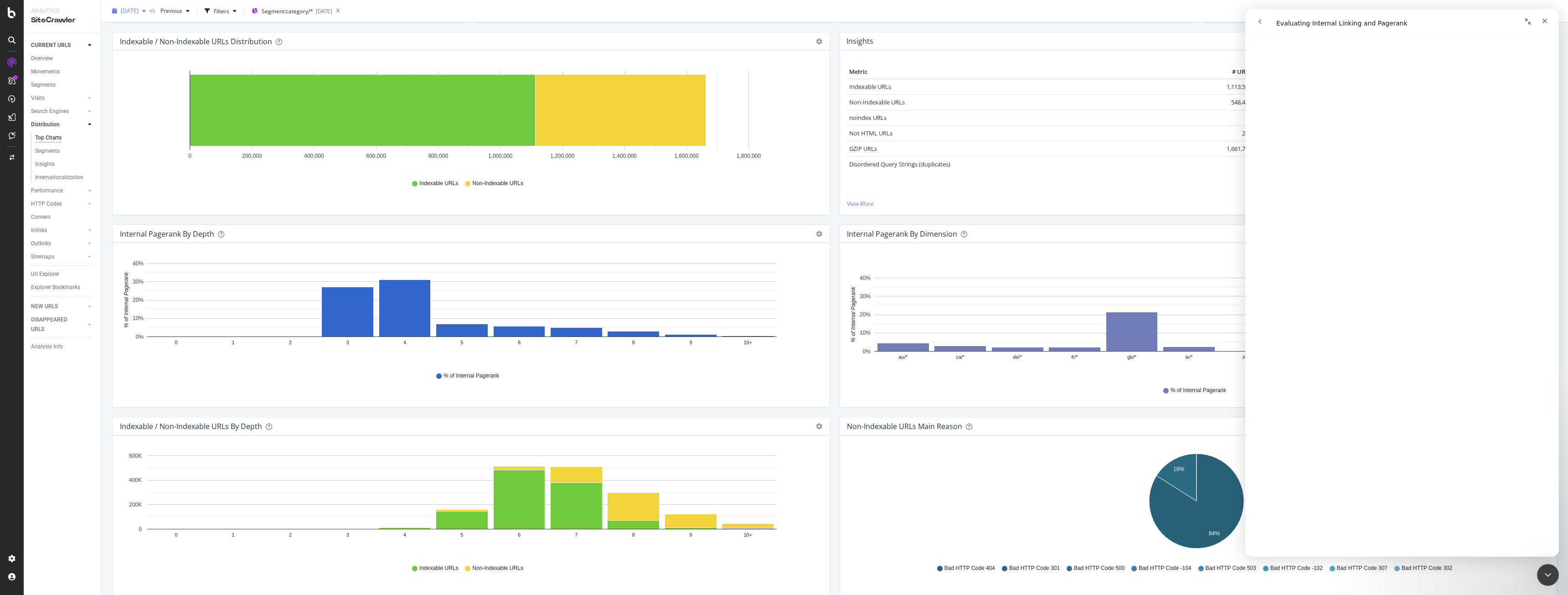
click at [149, 12] on div "button" at bounding box center [144, 11] width 11 height 6
click at [173, 81] on div "[DATE] 1.4M URLs" at bounding box center [162, 82] width 81 height 8
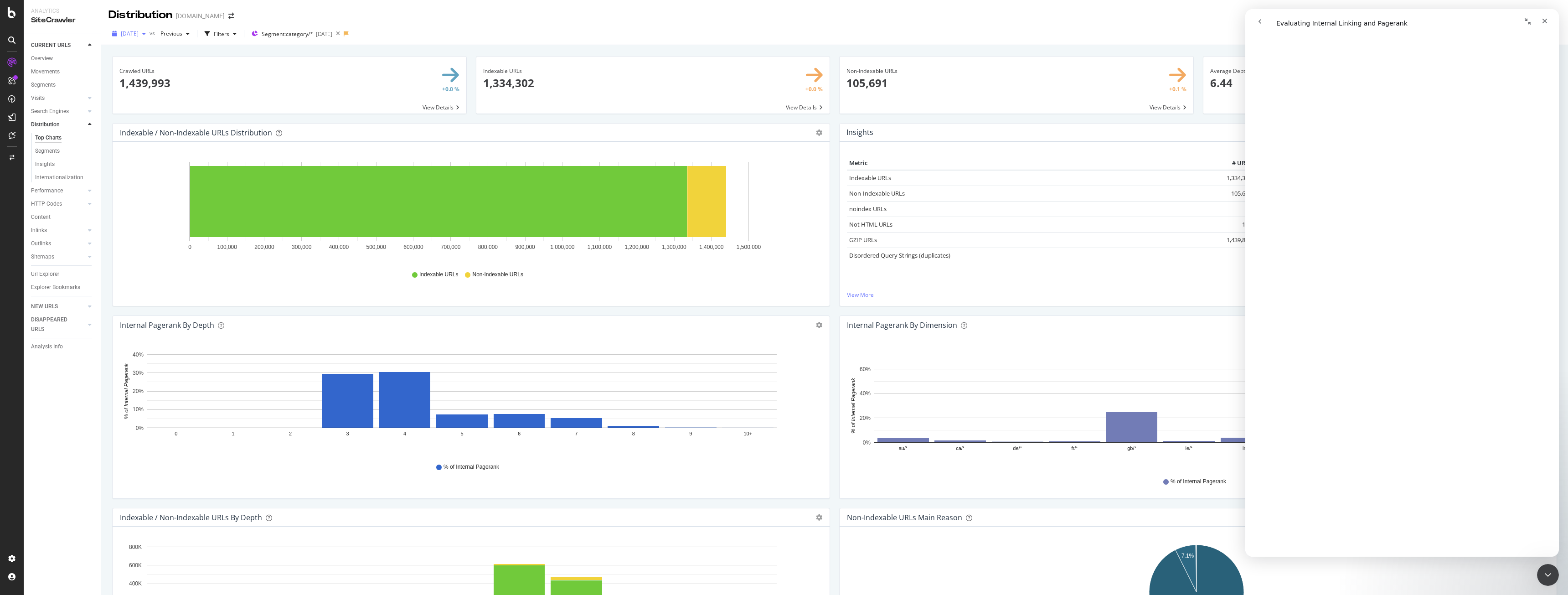
click at [139, 35] on span "[DATE]" at bounding box center [130, 33] width 18 height 8
click at [159, 70] on div "[DATE]" at bounding box center [146, 66] width 49 height 8
